Goal: Task Accomplishment & Management: Complete application form

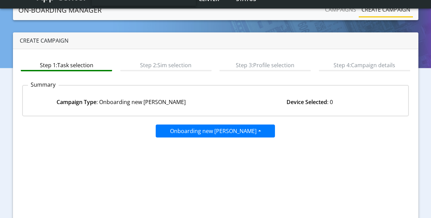
scroll to position [68, 0]
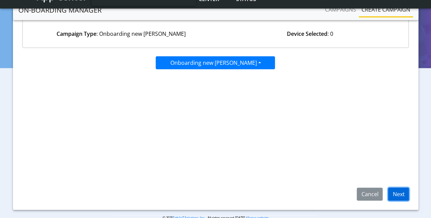
click at [395, 193] on button "Next" at bounding box center [398, 193] width 21 height 13
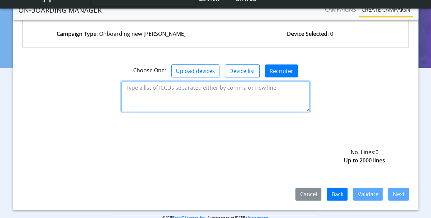
click at [251, 96] on textarea at bounding box center [215, 96] width 188 height 31
paste textarea "8935711001000080120 8935711001000080121 8935711001000080122"
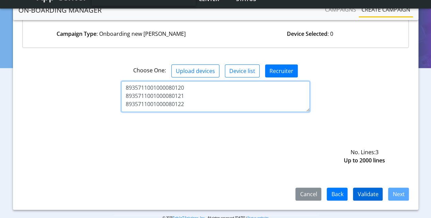
type textarea "8935711001000080120 8935711001000080121 8935711001000080122"
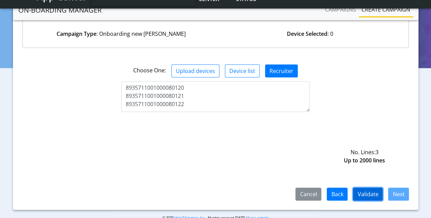
click at [374, 191] on button "Validate" at bounding box center [368, 193] width 30 height 13
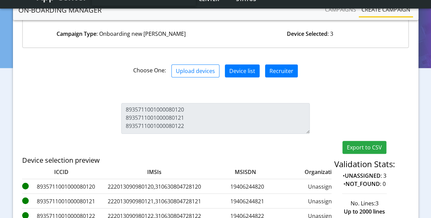
scroll to position [153, 0]
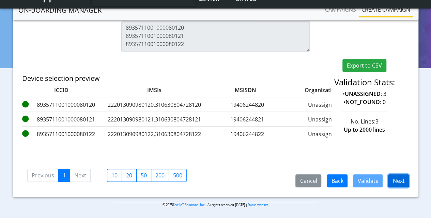
click at [398, 181] on button "Next" at bounding box center [398, 180] width 21 height 13
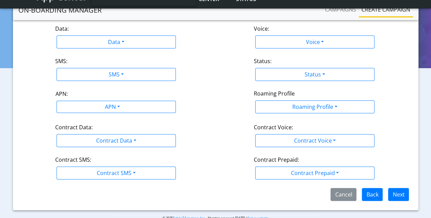
scroll to position [75, 0]
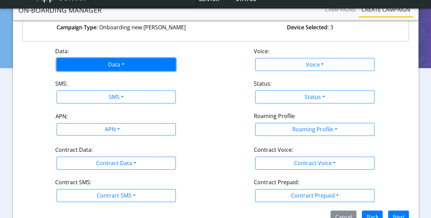
click at [103, 63] on button "Data" at bounding box center [116, 64] width 119 height 13
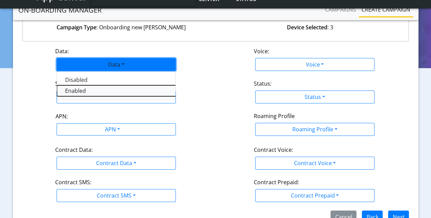
click at [77, 91] on button "Enabled" at bounding box center [142, 90] width 170 height 11
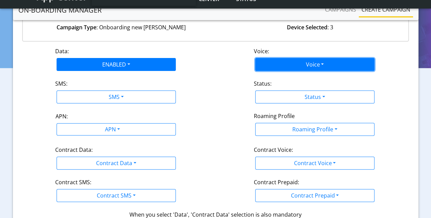
click at [316, 60] on button "Voice" at bounding box center [314, 64] width 119 height 13
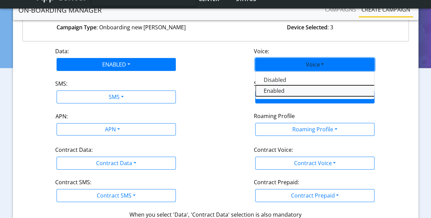
drag, startPoint x: 277, startPoint y: 89, endPoint x: 255, endPoint y: 90, distance: 22.2
click at [277, 89] on button "Enabled" at bounding box center [340, 90] width 170 height 11
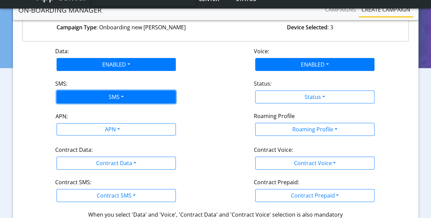
click at [88, 100] on button "SMS" at bounding box center [116, 96] width 119 height 13
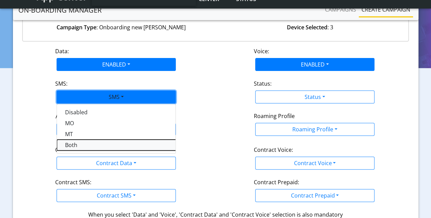
click at [68, 145] on button "Both" at bounding box center [142, 144] width 170 height 11
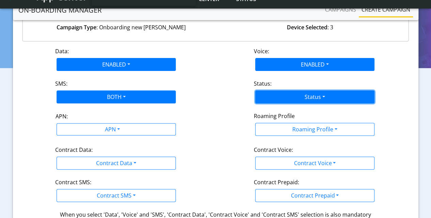
click at [321, 94] on button "Status" at bounding box center [314, 96] width 119 height 13
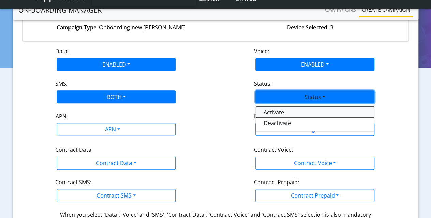
click at [291, 110] on button "Activate" at bounding box center [340, 112] width 170 height 11
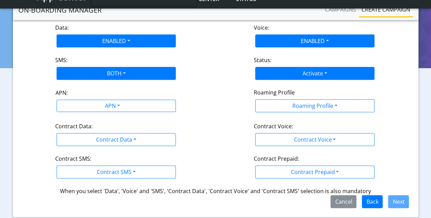
scroll to position [109, 0]
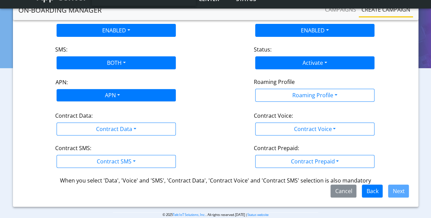
drag, startPoint x: 97, startPoint y: 90, endPoint x: 101, endPoint y: 89, distance: 3.7
click at [97, 90] on div "APN" at bounding box center [112, 95] width 126 height 13
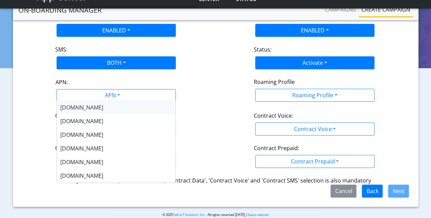
click at [74, 107] on span "[DOMAIN_NAME]" at bounding box center [81, 107] width 43 height 7
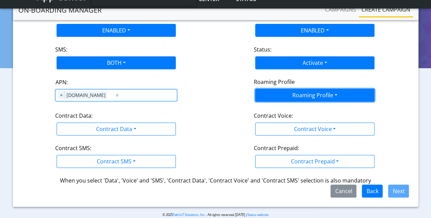
click at [310, 94] on button "Roaming Profile" at bounding box center [314, 95] width 119 height 13
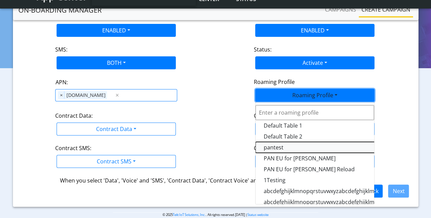
click at [280, 144] on Profile-dropdown "pantest" at bounding box center [340, 147] width 170 height 11
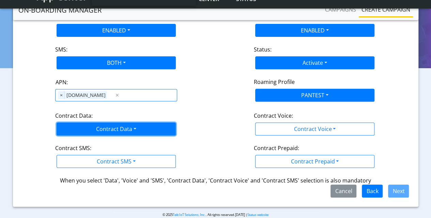
click at [117, 130] on button "Contract Data" at bounding box center [116, 128] width 119 height 13
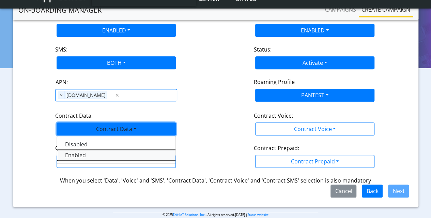
click at [81, 156] on Dataenabled-dropdown "Enabled" at bounding box center [142, 154] width 170 height 11
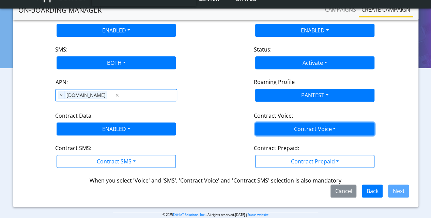
click at [299, 131] on button "Contract Voice" at bounding box center [314, 128] width 119 height 13
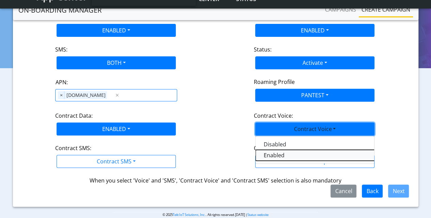
click at [280, 153] on Voiceenabled-dropdown "Enabled" at bounding box center [340, 154] width 170 height 11
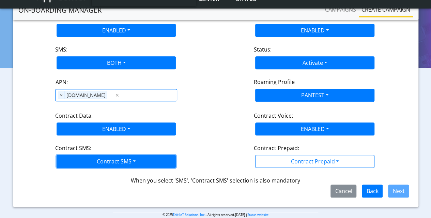
click at [87, 160] on button "Contract SMS" at bounding box center [116, 161] width 119 height 13
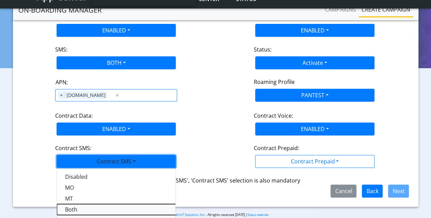
click at [76, 206] on SMSboth-dropdown "Both" at bounding box center [142, 209] width 170 height 11
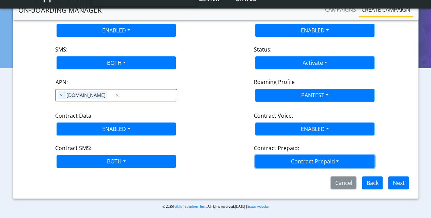
click at [315, 163] on button "Contract Prepaid" at bounding box center [314, 161] width 119 height 13
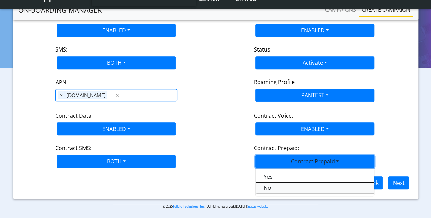
click at [294, 188] on Prepaidnotprepaid-dropdown "No" at bounding box center [340, 187] width 170 height 11
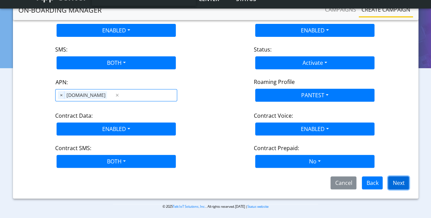
click at [395, 179] on button "Next" at bounding box center [398, 182] width 21 height 13
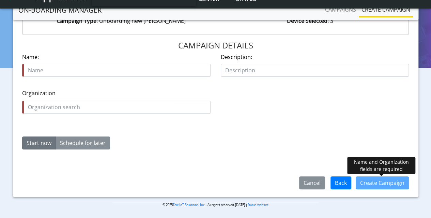
scroll to position [81, 0]
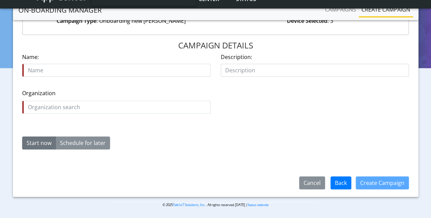
click at [89, 73] on input "text" at bounding box center [116, 70] width 188 height 13
type input "Onboard_sim_"
click at [312, 181] on button "Cancel" at bounding box center [312, 182] width 26 height 13
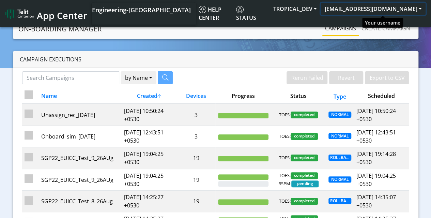
click at [402, 9] on button "[EMAIL_ADDRESS][DOMAIN_NAME]" at bounding box center [372, 9] width 105 height 12
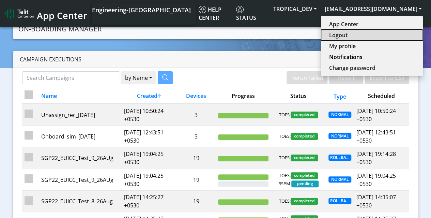
click at [363, 38] on button "Logout" at bounding box center [372, 35] width 102 height 11
